Goal: Task Accomplishment & Management: Manage account settings

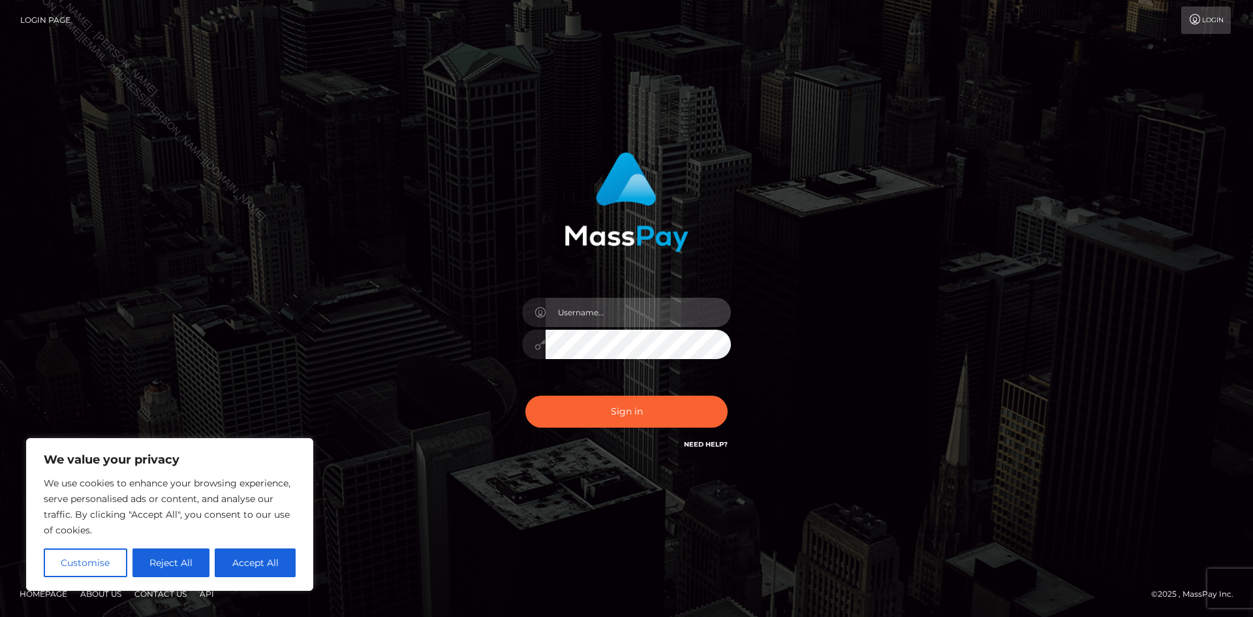
click at [572, 311] on input "text" at bounding box center [638, 312] width 185 height 29
drag, startPoint x: 610, startPoint y: 311, endPoint x: 511, endPoint y: 311, distance: 98.5
click at [511, 311] on div "Aline.B2spin Sign in" at bounding box center [627, 301] width 343 height 319
paste input "S"
type input "Aline.B2Spin"
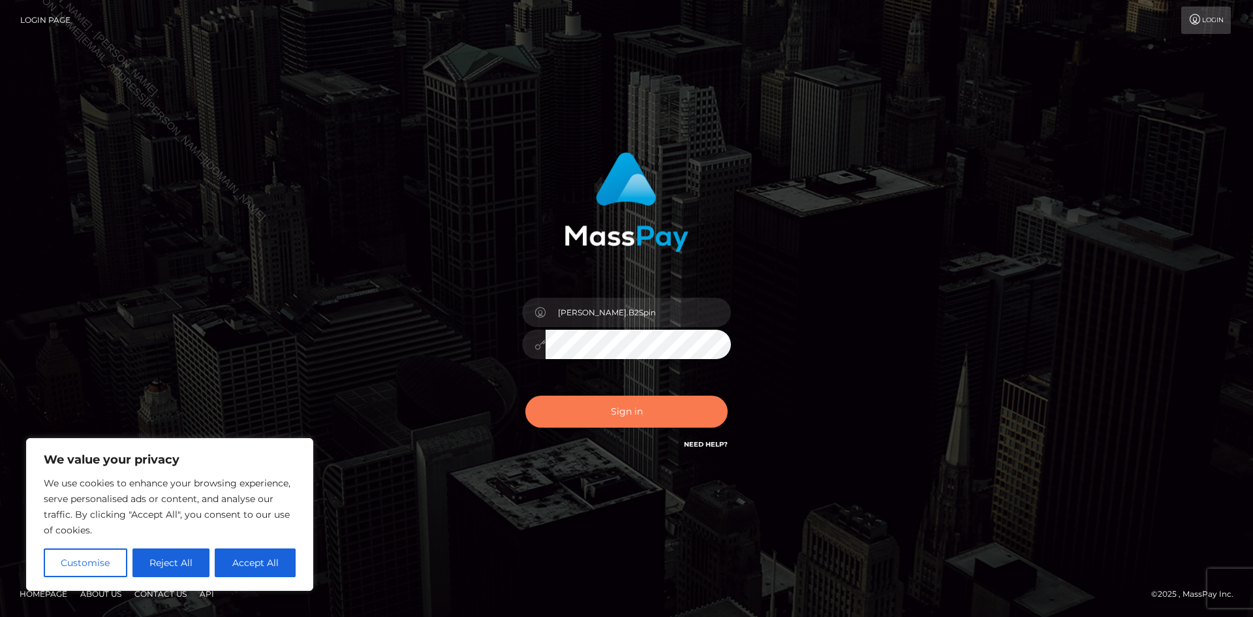
click at [679, 417] on button "Sign in" at bounding box center [626, 412] width 202 height 32
click at [244, 569] on button "Accept All" at bounding box center [255, 562] width 81 height 29
checkbox input "true"
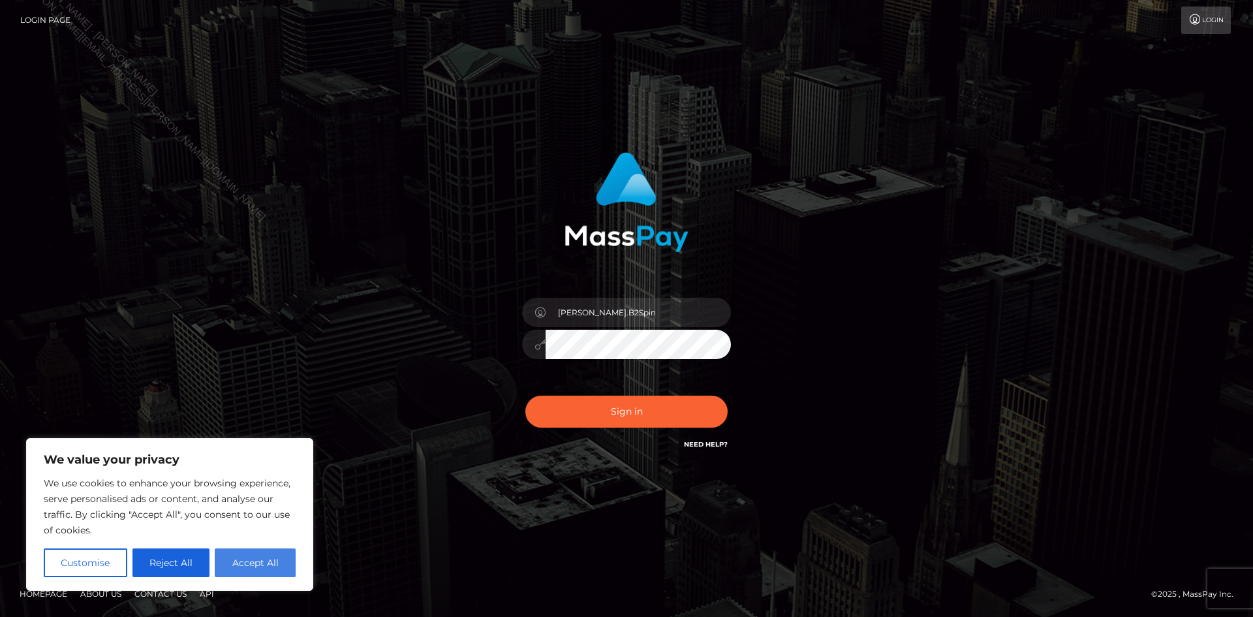
checkbox input "true"
